Goal: Information Seeking & Learning: Learn about a topic

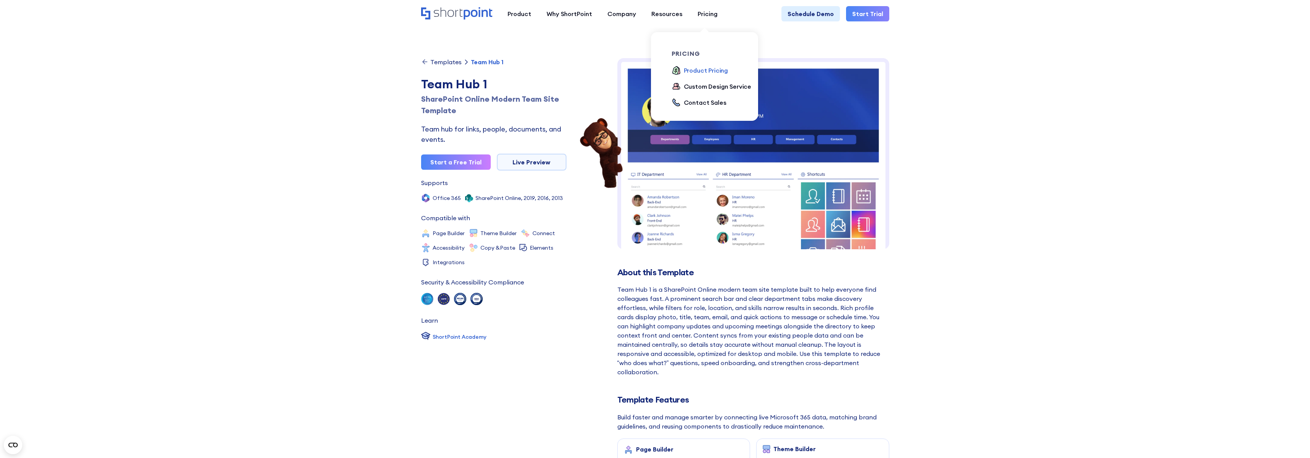
click at [713, 69] on div "Product Pricing" at bounding box center [706, 70] width 44 height 9
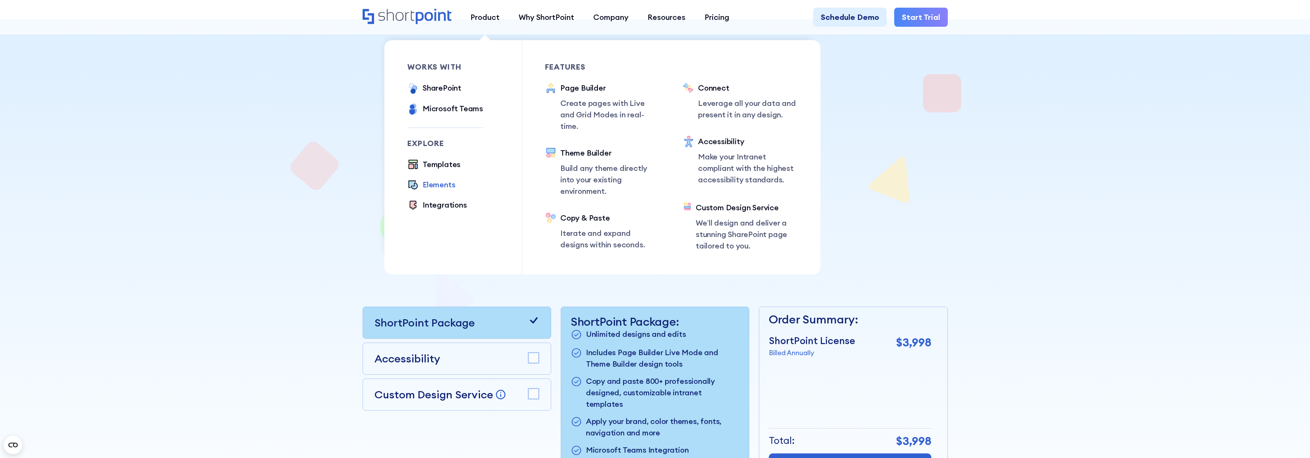
click at [440, 184] on div "Elements" at bounding box center [439, 184] width 33 height 11
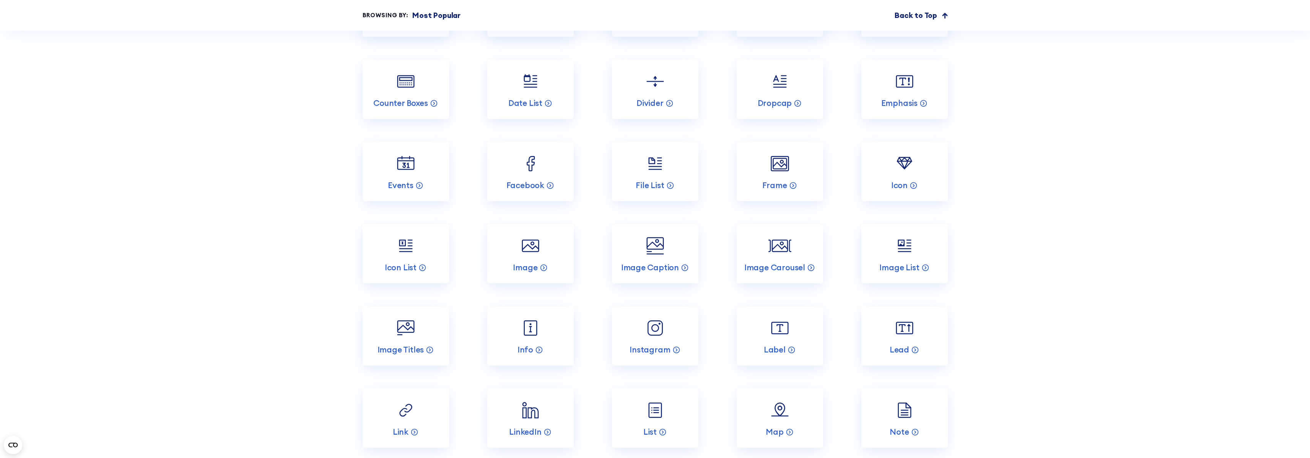
scroll to position [1331, 0]
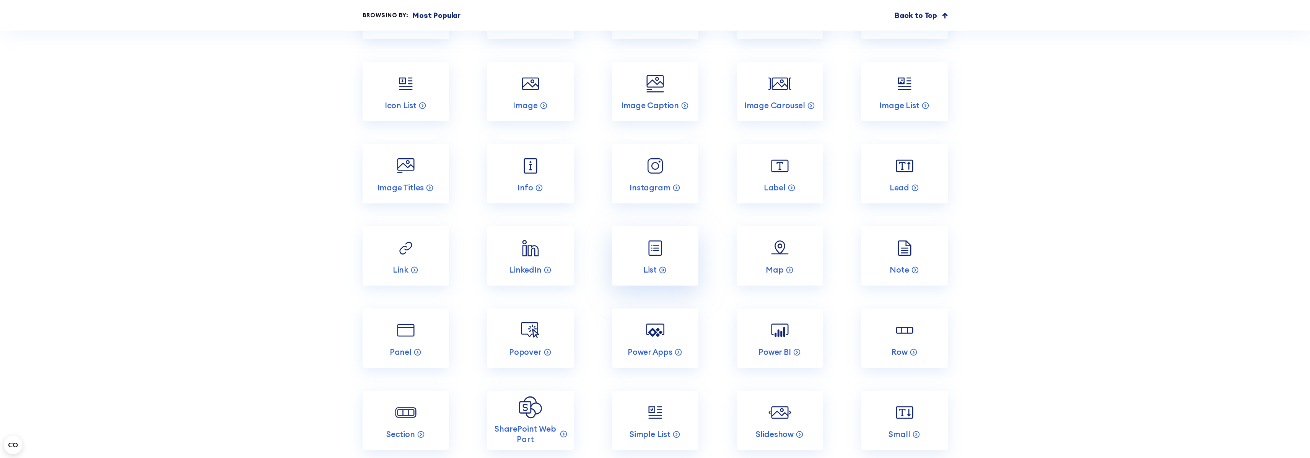
click at [659, 252] on img at bounding box center [655, 248] width 23 height 23
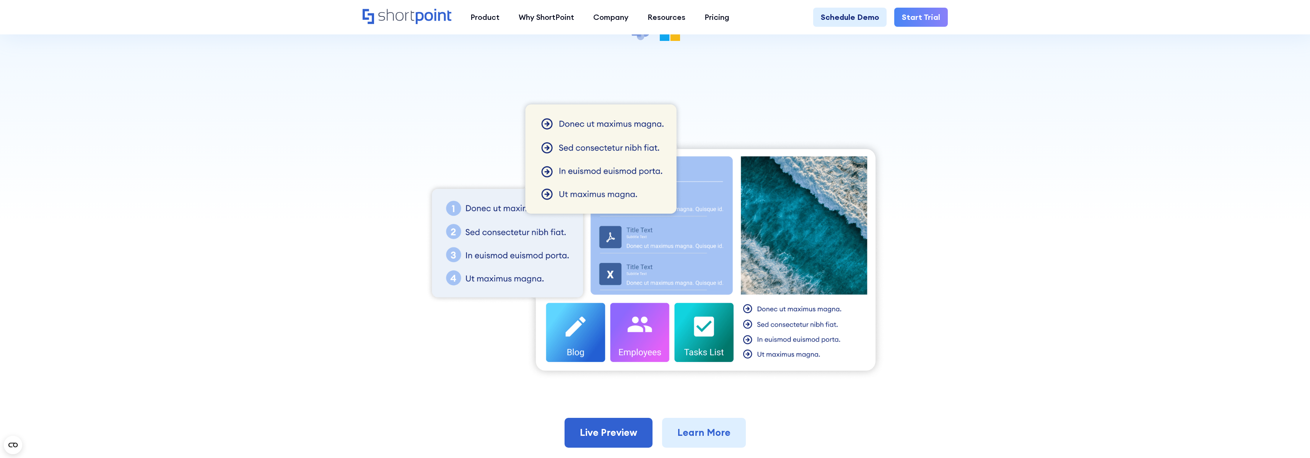
scroll to position [272, 0]
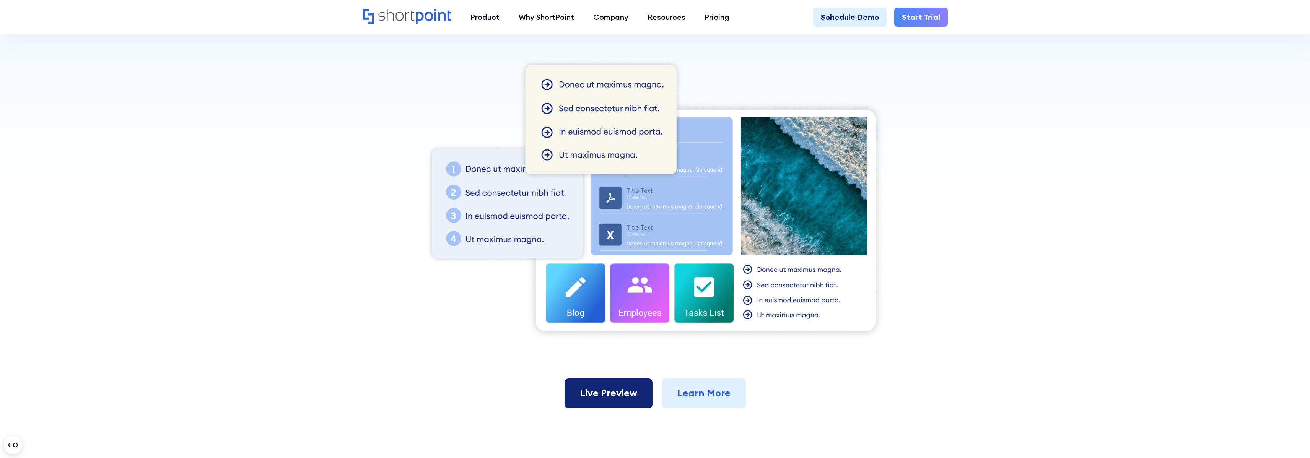
click at [623, 398] on link "Live Preview" at bounding box center [609, 394] width 88 height 30
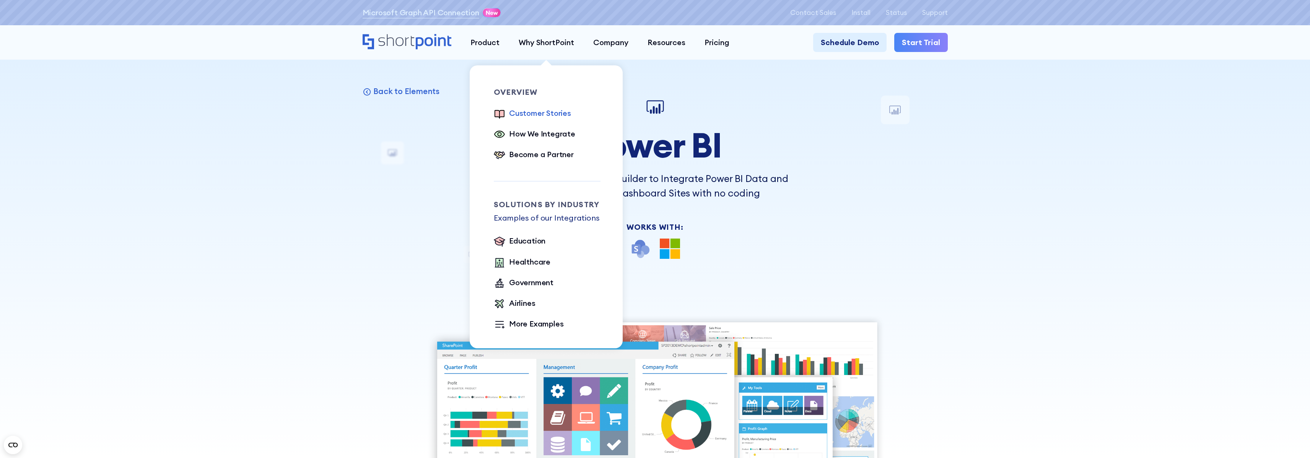
click at [545, 114] on div "Customer Stories" at bounding box center [540, 112] width 62 height 11
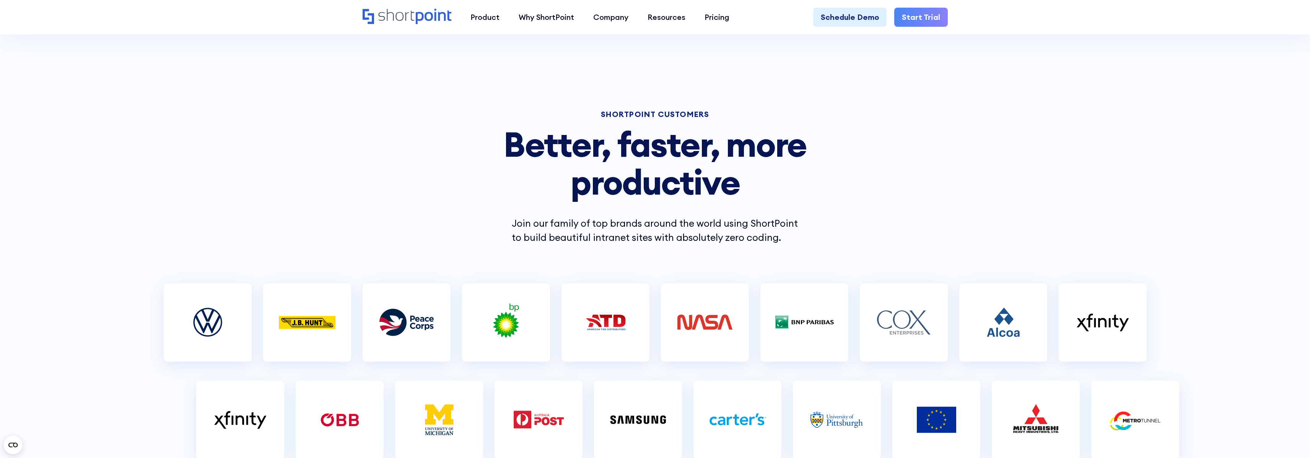
scroll to position [199, 0]
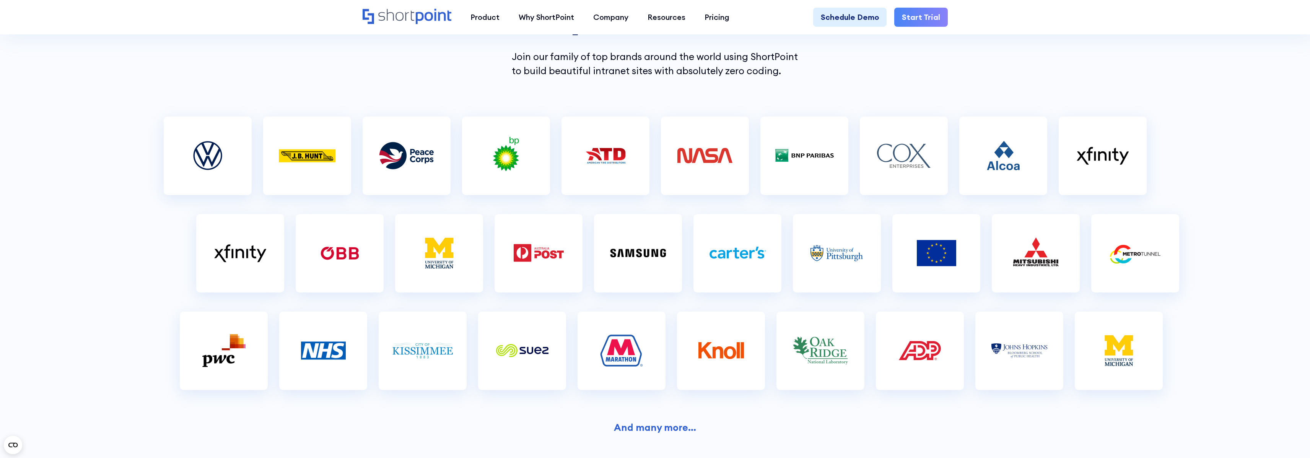
click at [707, 162] on img at bounding box center [704, 156] width 61 height 38
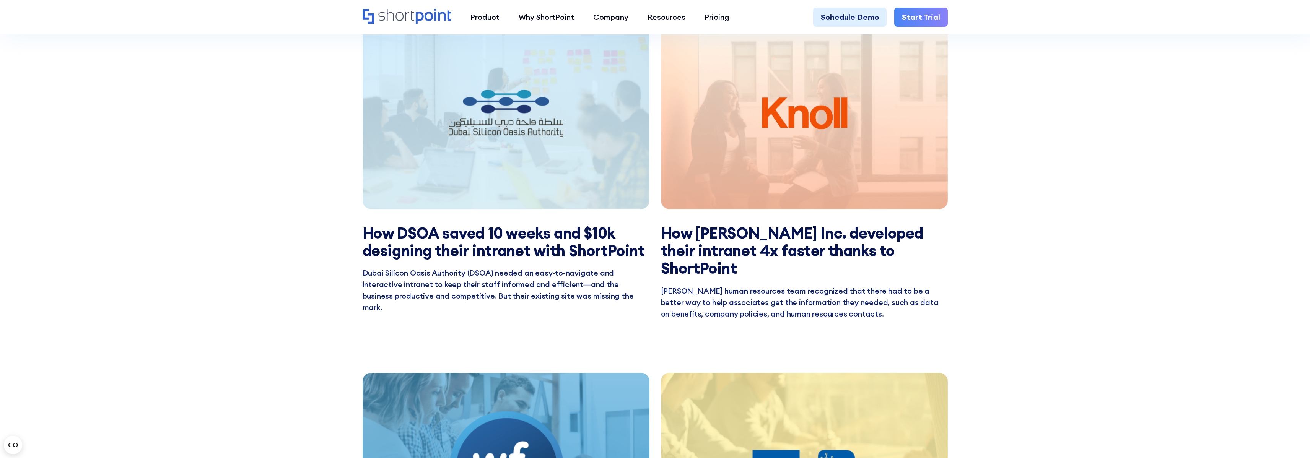
scroll to position [1514, 0]
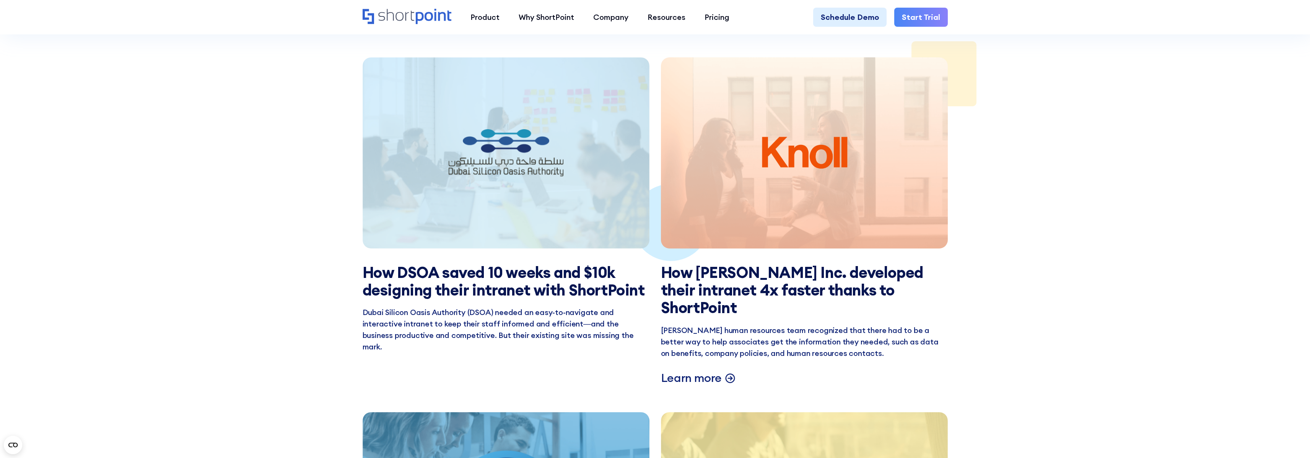
click at [725, 372] on icon at bounding box center [730, 377] width 11 height 11
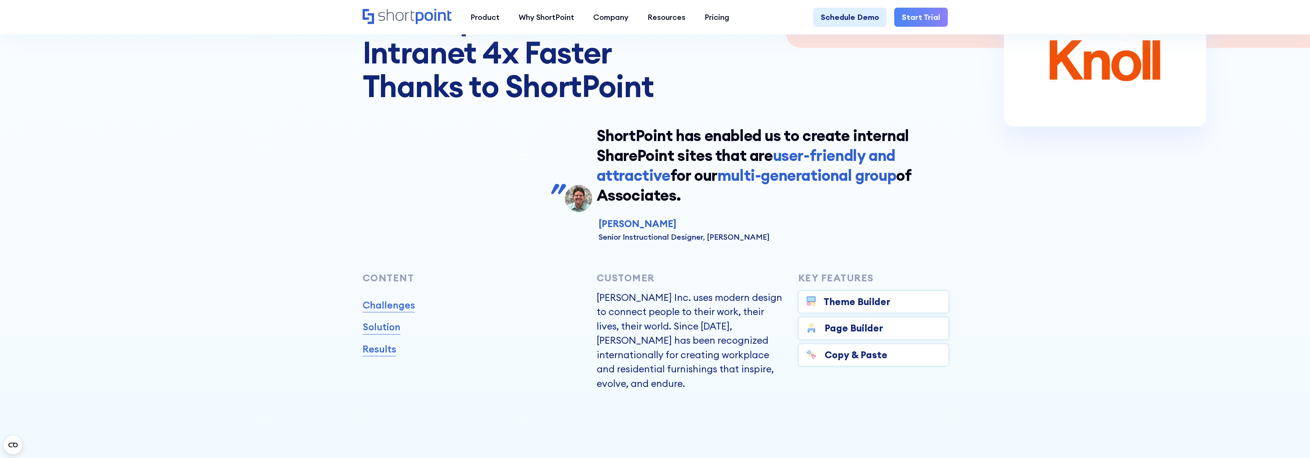
scroll to position [316, 0]
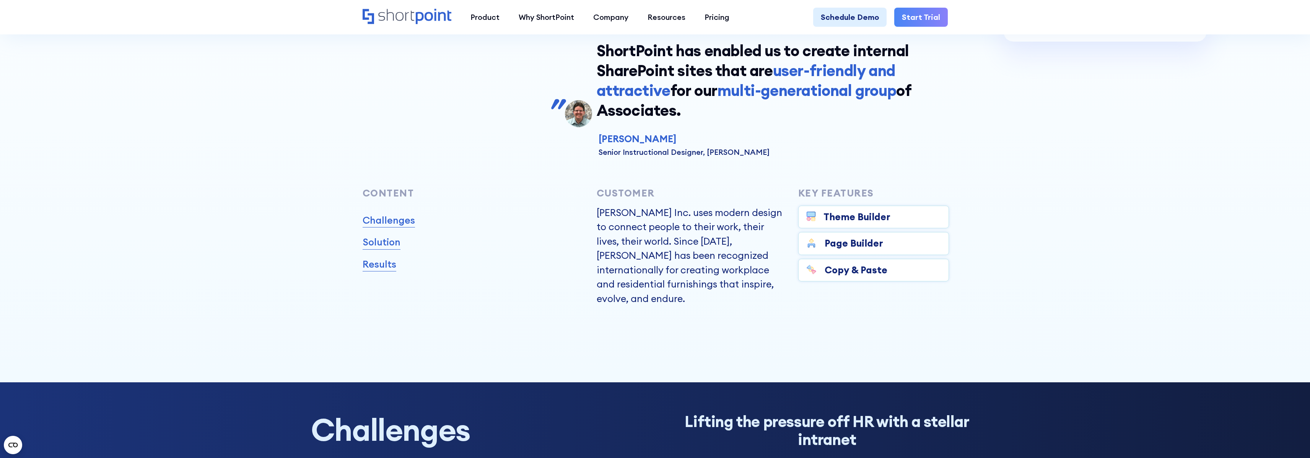
click at [396, 223] on link "Challenges" at bounding box center [389, 220] width 52 height 15
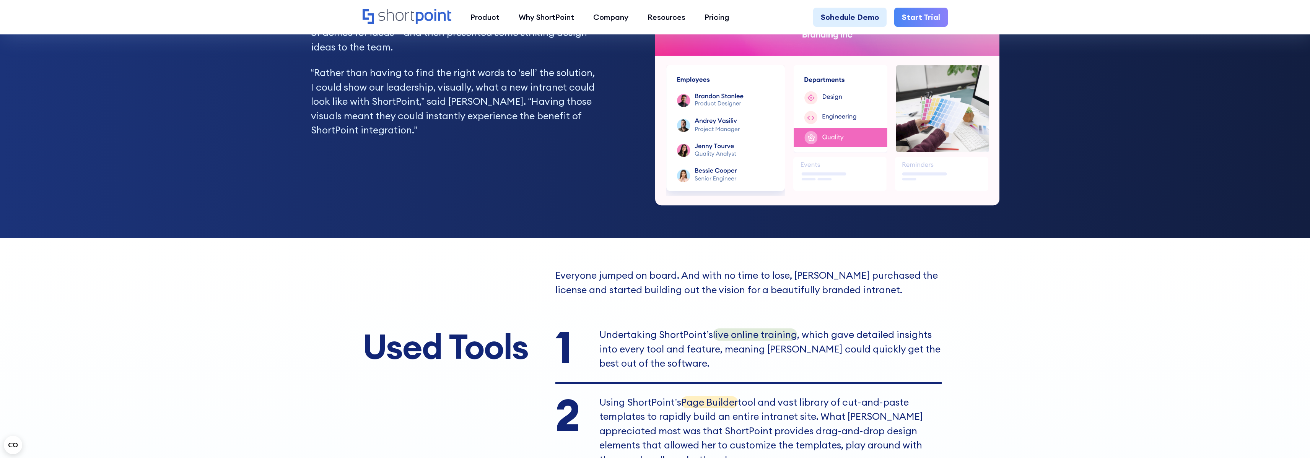
scroll to position [2278, 0]
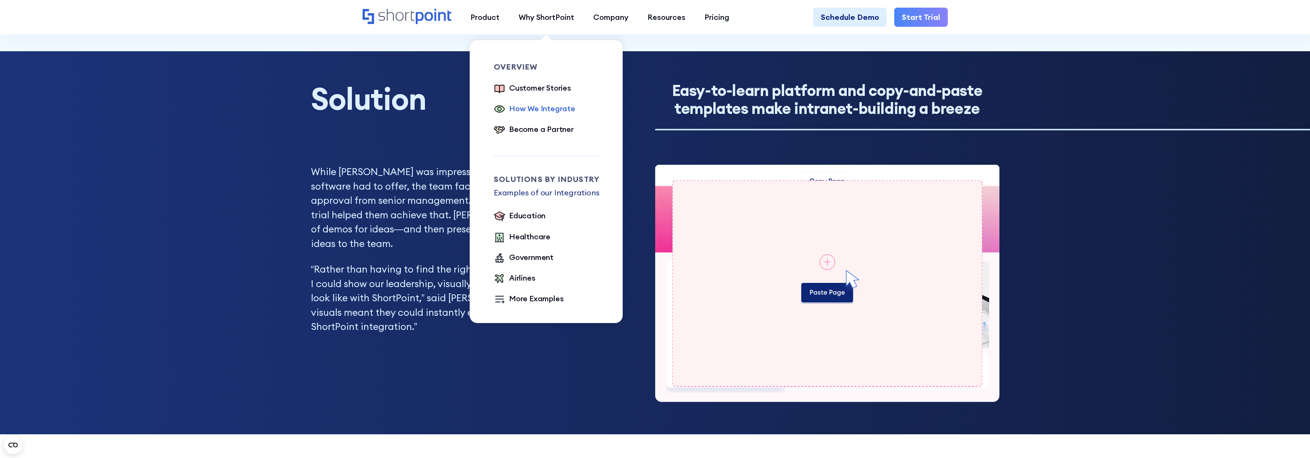
click at [544, 112] on div "How We Integrate" at bounding box center [542, 108] width 66 height 11
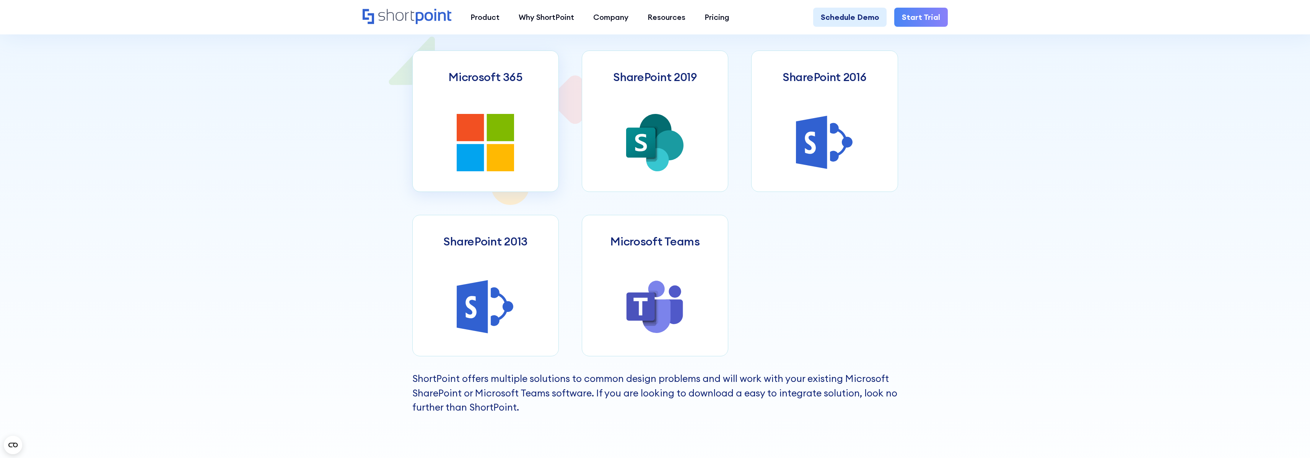
scroll to position [370, 0]
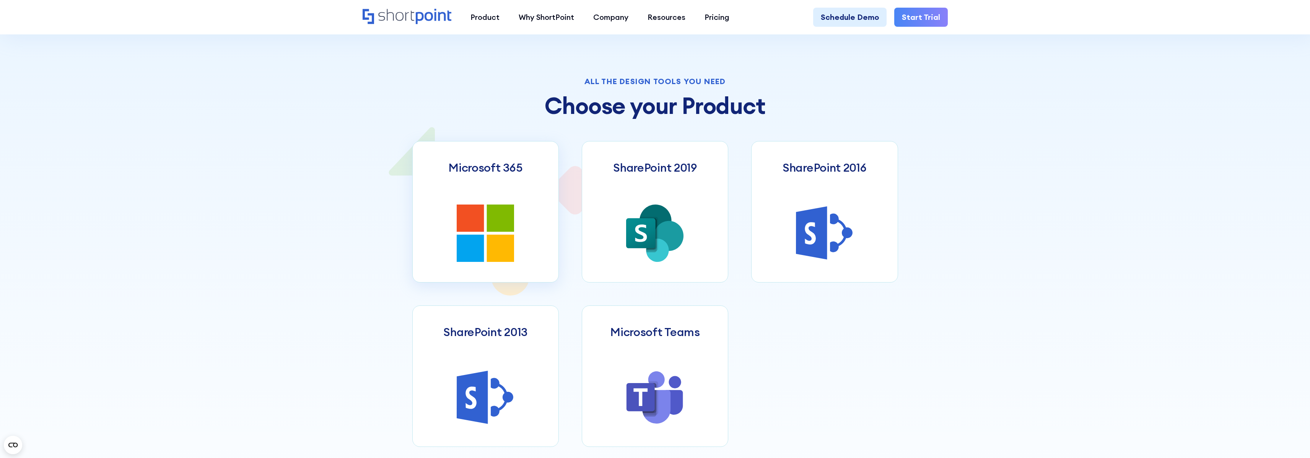
click at [525, 189] on link "Microsoft 365" at bounding box center [485, 212] width 147 height 142
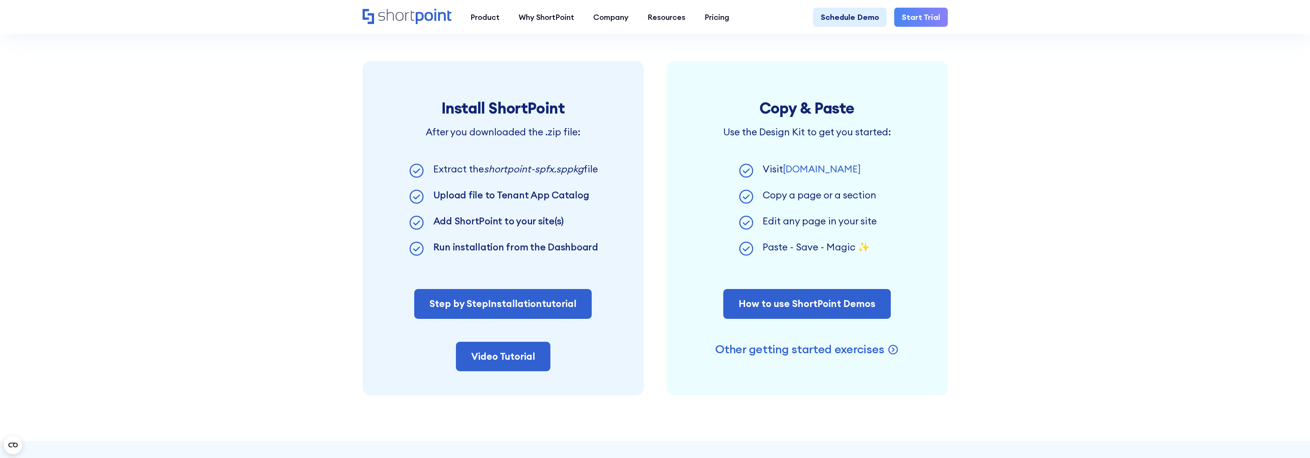
scroll to position [573, 0]
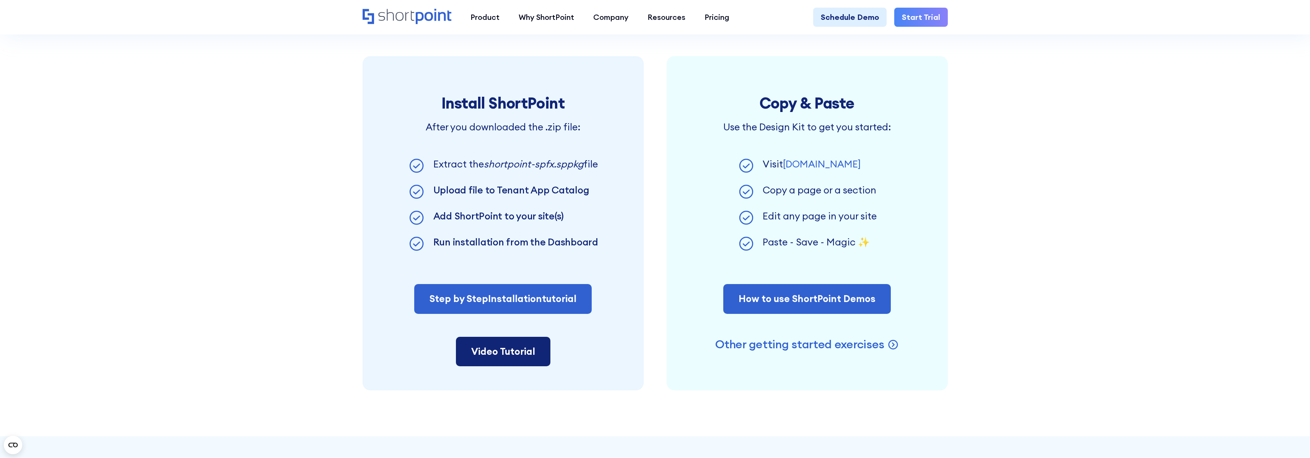
click at [518, 351] on link "Video Tutorial" at bounding box center [503, 352] width 94 height 30
